Goal: Information Seeking & Learning: Learn about a topic

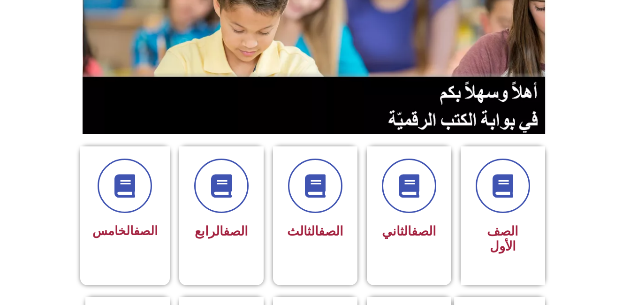
scroll to position [124, 0]
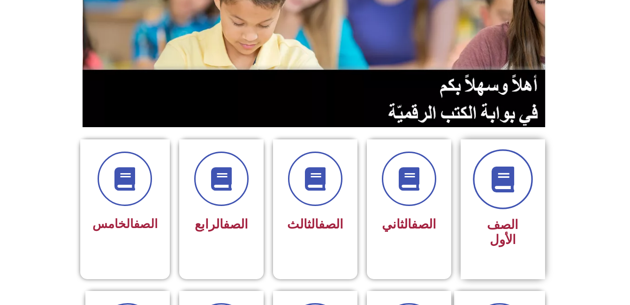
click at [496, 168] on icon at bounding box center [502, 179] width 26 height 26
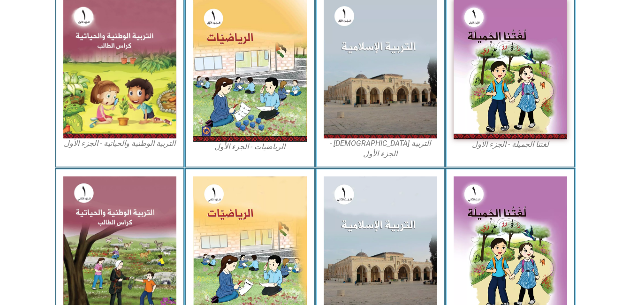
scroll to position [303, 0]
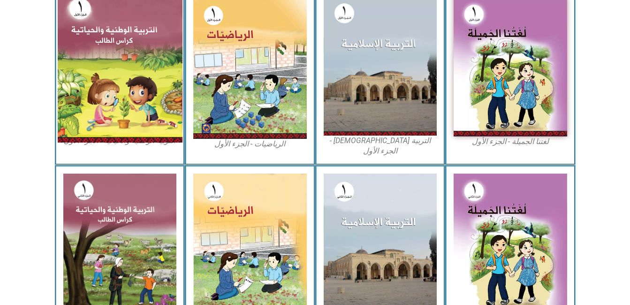
click at [167, 115] on img at bounding box center [119, 66] width 125 height 152
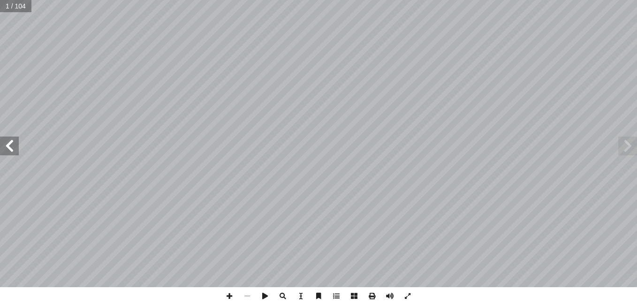
click at [5, 148] on span at bounding box center [9, 145] width 19 height 19
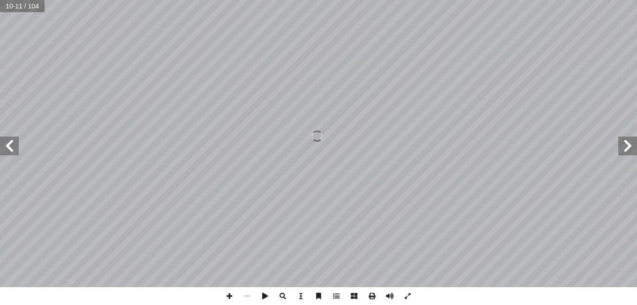
click at [4, 147] on span at bounding box center [9, 145] width 19 height 19
click at [632, 151] on span at bounding box center [627, 145] width 19 height 19
click at [9, 151] on span at bounding box center [9, 145] width 19 height 19
click at [631, 145] on span at bounding box center [627, 145] width 19 height 19
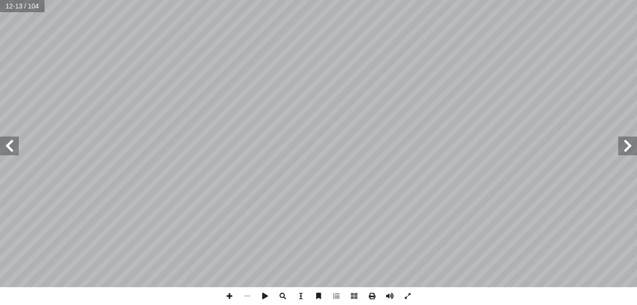
click at [15, 149] on span at bounding box center [9, 145] width 19 height 19
click at [15, 150] on span at bounding box center [9, 145] width 19 height 19
